Goal: Information Seeking & Learning: Learn about a topic

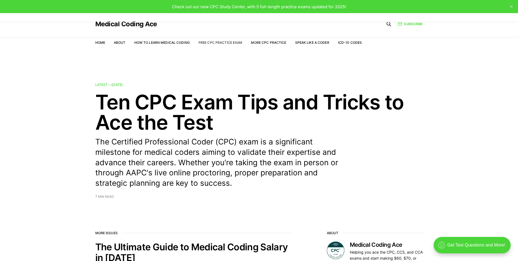
click at [242, 41] on link "Free CPC Practice Exam" at bounding box center [221, 42] width 44 height 4
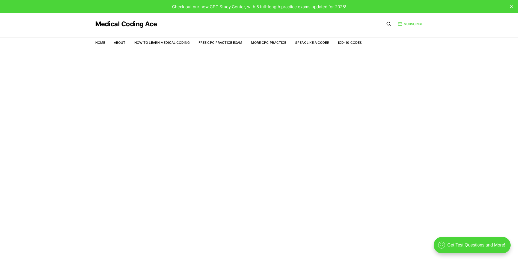
click at [277, 5] on span "Check out our new CPC Study Center, with 5 full-length practice exams updated f…" at bounding box center [259, 6] width 174 height 5
click at [229, 43] on link "Free CPC Practice Exam" at bounding box center [221, 42] width 44 height 4
click at [282, 41] on link "More CPC Practice" at bounding box center [268, 42] width 35 height 4
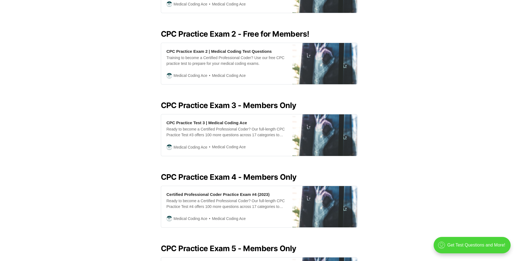
scroll to position [191, 0]
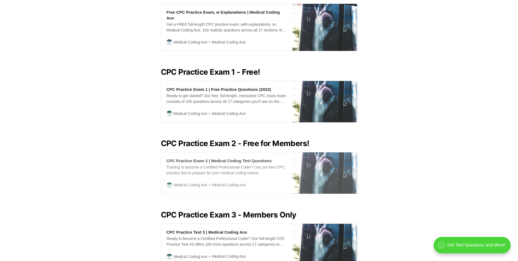
click at [267, 165] on div "Training to become a Certified Professional Coder? Use our free CPC practice te…" at bounding box center [227, 169] width 121 height 11
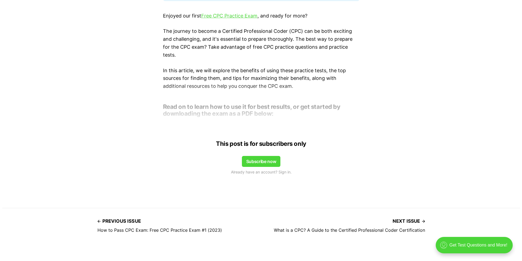
scroll to position [383, 0]
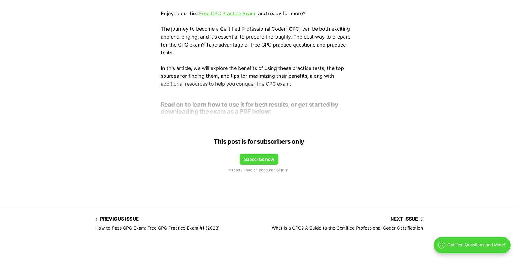
click at [260, 161] on button "Subscribe now" at bounding box center [259, 159] width 39 height 11
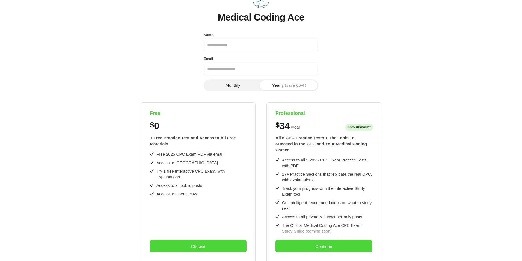
scroll to position [0, 0]
